Goal: Task Accomplishment & Management: Use online tool/utility

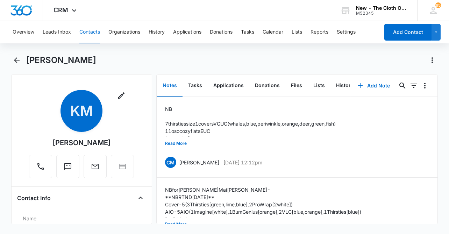
scroll to position [44, 0]
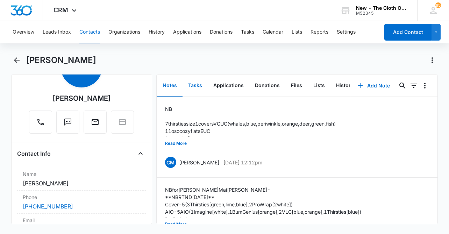
click at [198, 85] on button "Tasks" at bounding box center [194, 86] width 25 height 22
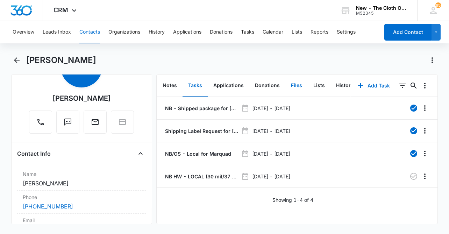
click at [294, 85] on button "Files" at bounding box center [296, 86] width 22 height 22
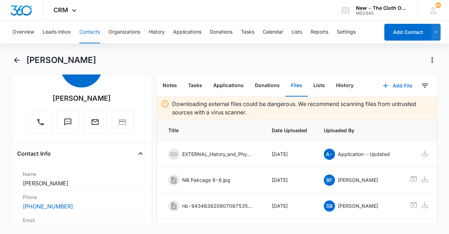
click at [396, 83] on button "Add File" at bounding box center [397, 85] width 43 height 17
click at [392, 108] on div "Upload Files" at bounding box center [388, 108] width 28 height 5
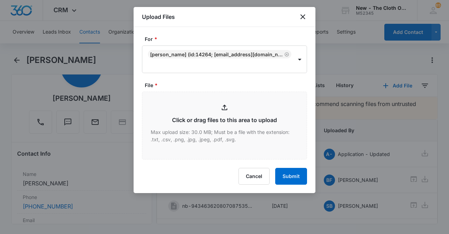
type input "C:\fakepath\[PERSON_NAME] back.jpg"
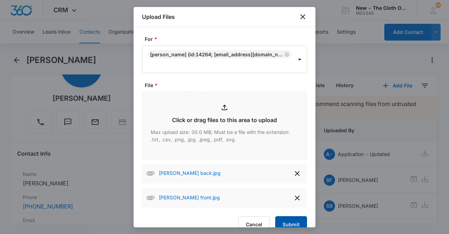
click at [288, 223] on button "Submit" at bounding box center [291, 224] width 32 height 17
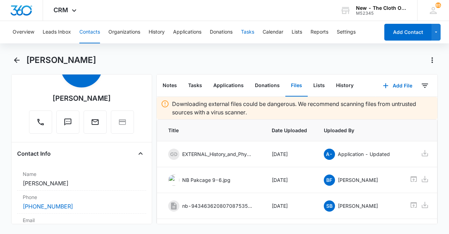
click at [254, 35] on button "Tasks" at bounding box center [247, 32] width 13 height 22
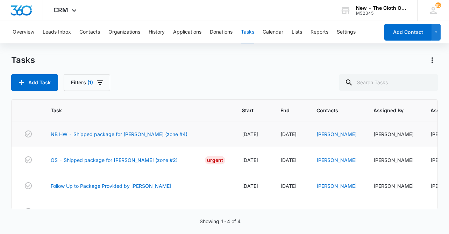
scroll to position [16, 0]
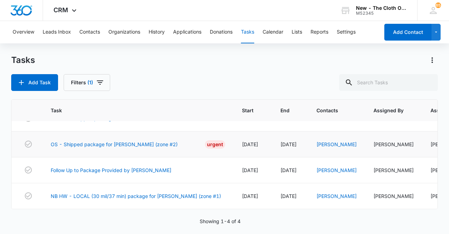
click at [325, 147] on td "[PERSON_NAME]" at bounding box center [336, 144] width 57 height 26
click at [322, 142] on link "[PERSON_NAME]" at bounding box center [336, 144] width 40 height 6
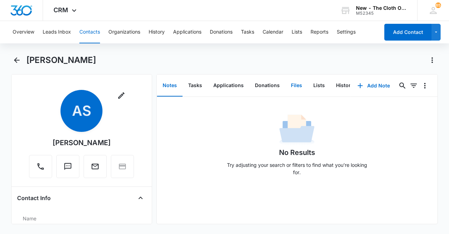
click at [296, 85] on button "Files" at bounding box center [296, 86] width 22 height 22
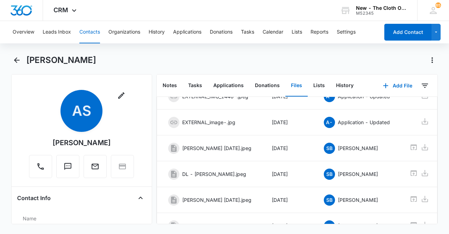
scroll to position [115, 0]
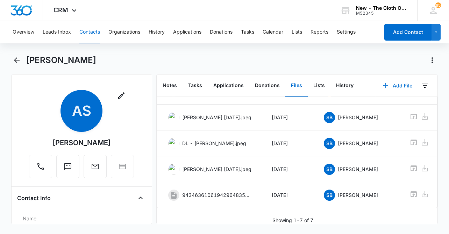
click at [403, 86] on button "Add File" at bounding box center [397, 85] width 43 height 17
click at [396, 106] on div "Upload Files" at bounding box center [388, 108] width 28 height 5
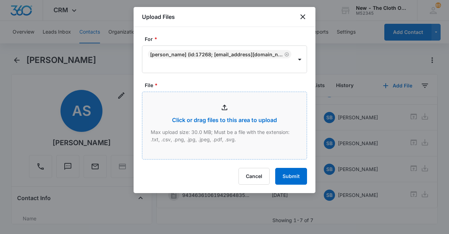
type input "C:\fakepath\[PERSON_NAME] os back.jpg"
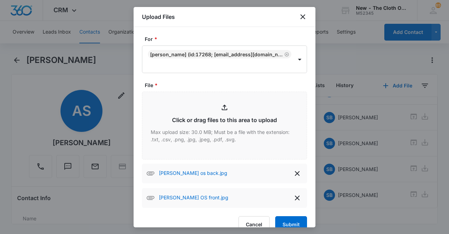
scroll to position [14, 0]
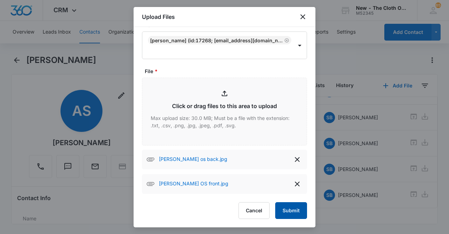
click at [288, 211] on button "Submit" at bounding box center [291, 210] width 32 height 17
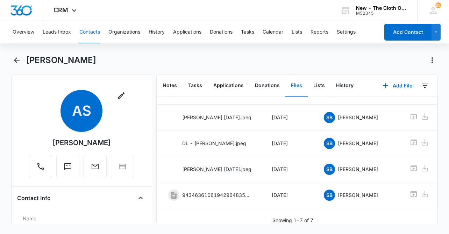
scroll to position [0, 0]
